Goal: Transaction & Acquisition: Purchase product/service

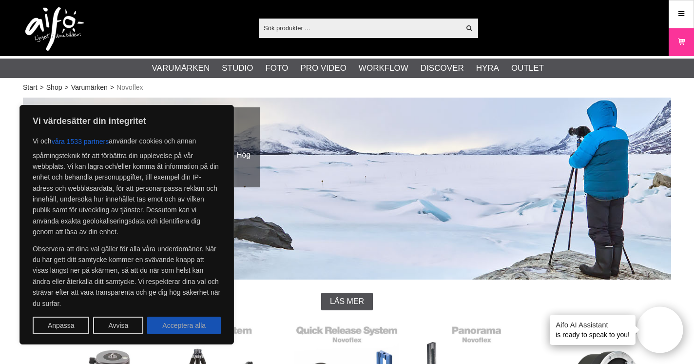
click at [173, 327] on button "Acceptera alla" at bounding box center [184, 326] width 74 height 18
checkbox input "true"
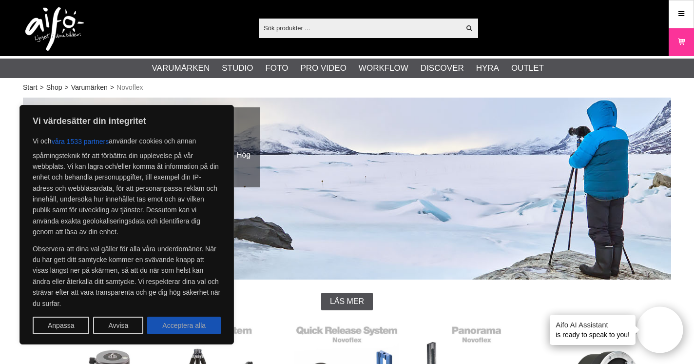
checkbox input "true"
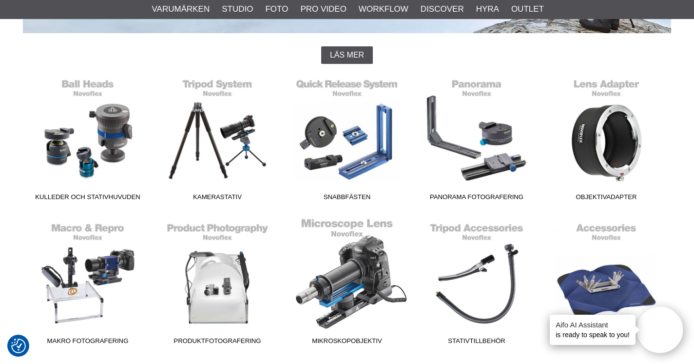
scroll to position [247, 0]
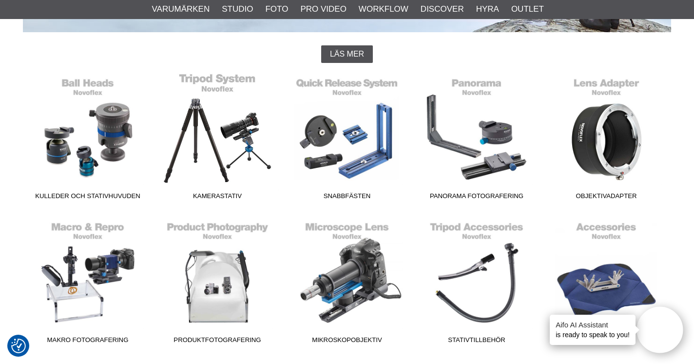
click at [204, 116] on link "Kamerastativ" at bounding box center [218, 139] width 130 height 132
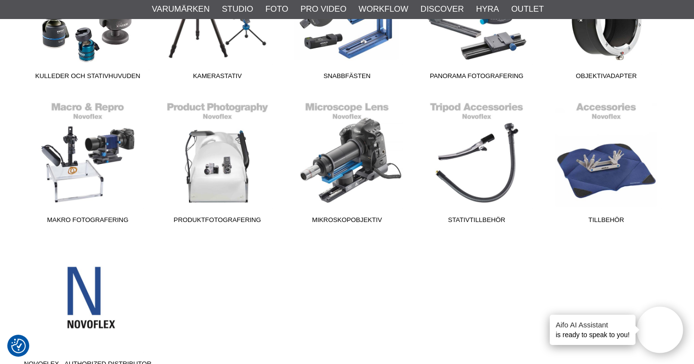
scroll to position [374, 0]
